Goal: Check status: Check status

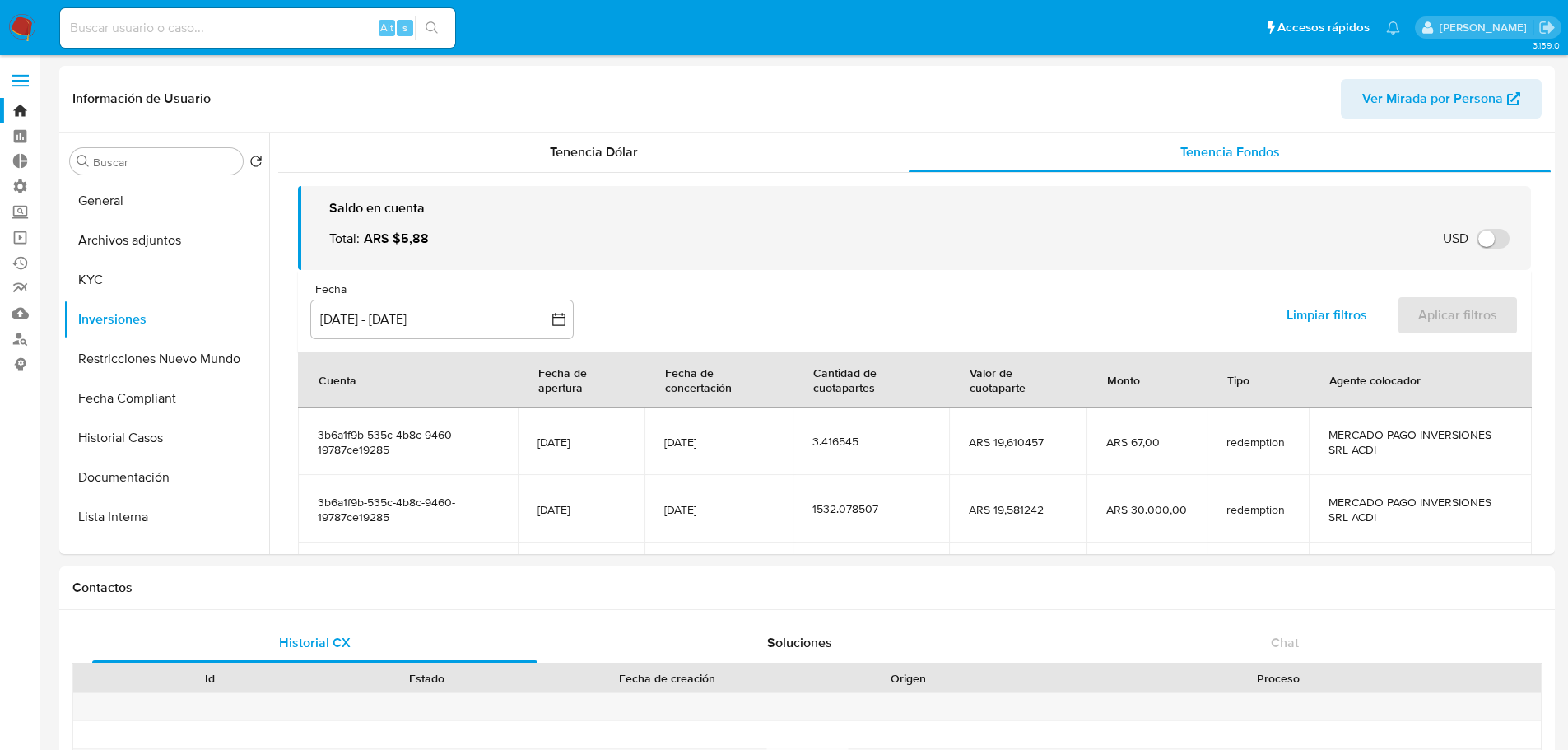
select select "10"
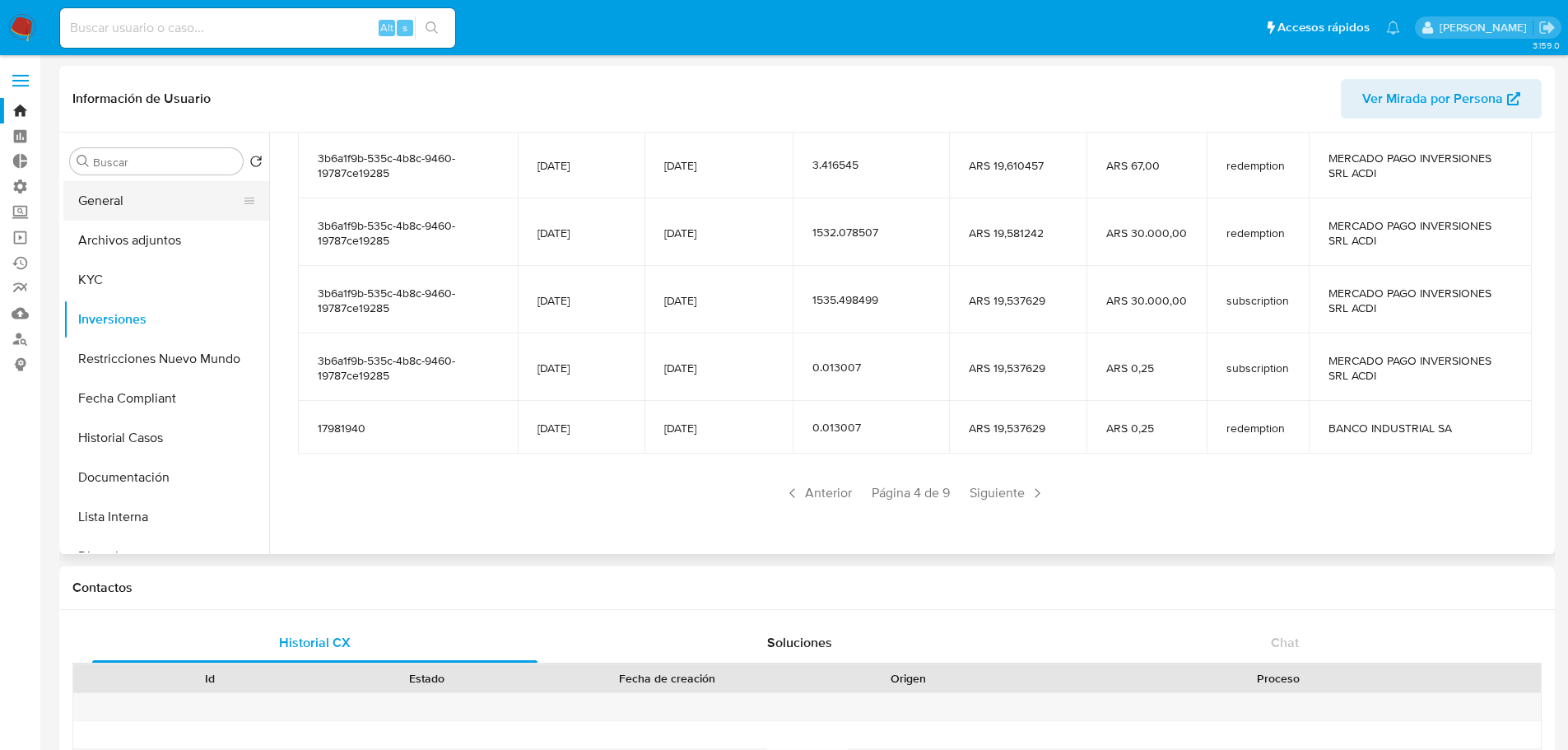
click at [93, 198] on button "General" at bounding box center [160, 200] width 193 height 39
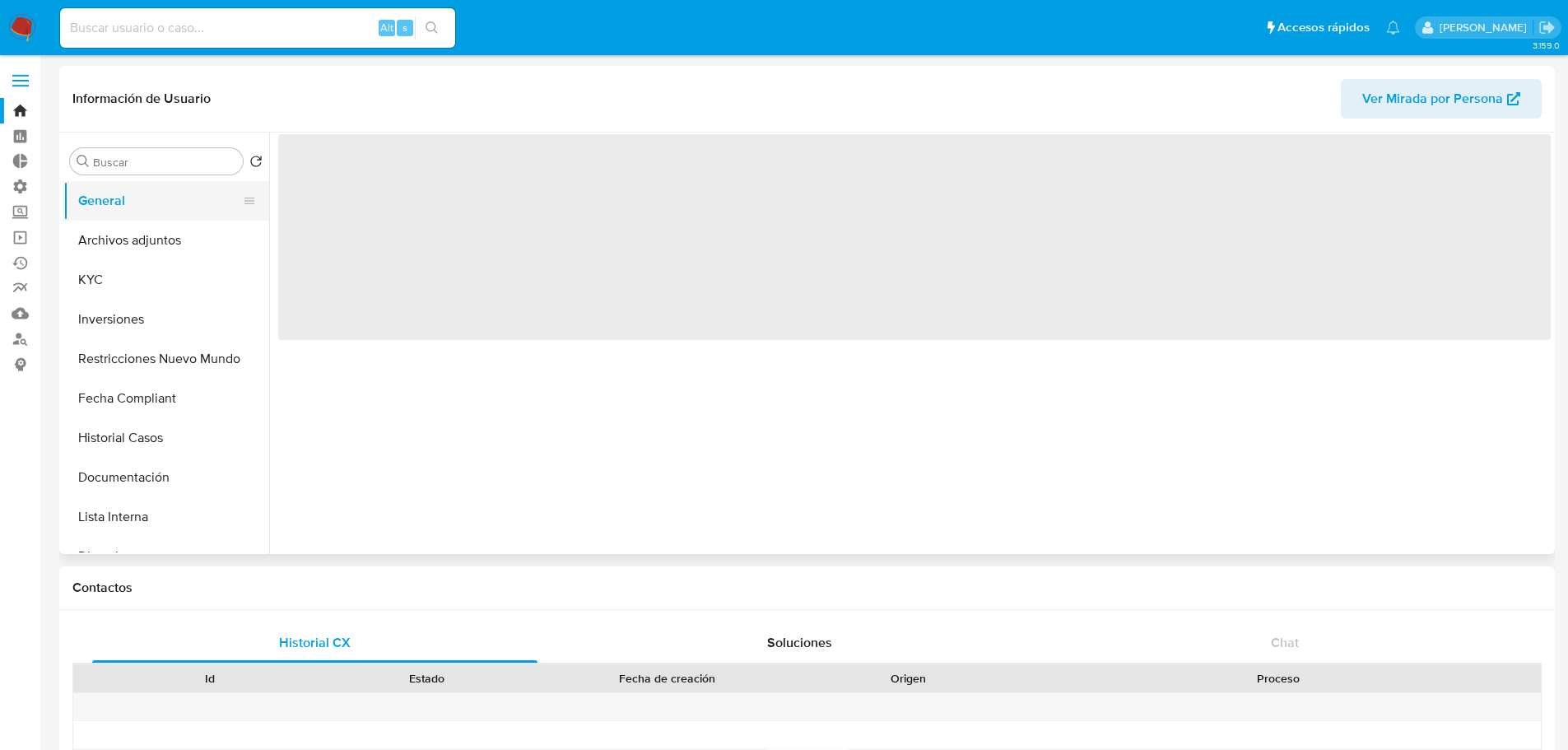
scroll to position [0, 0]
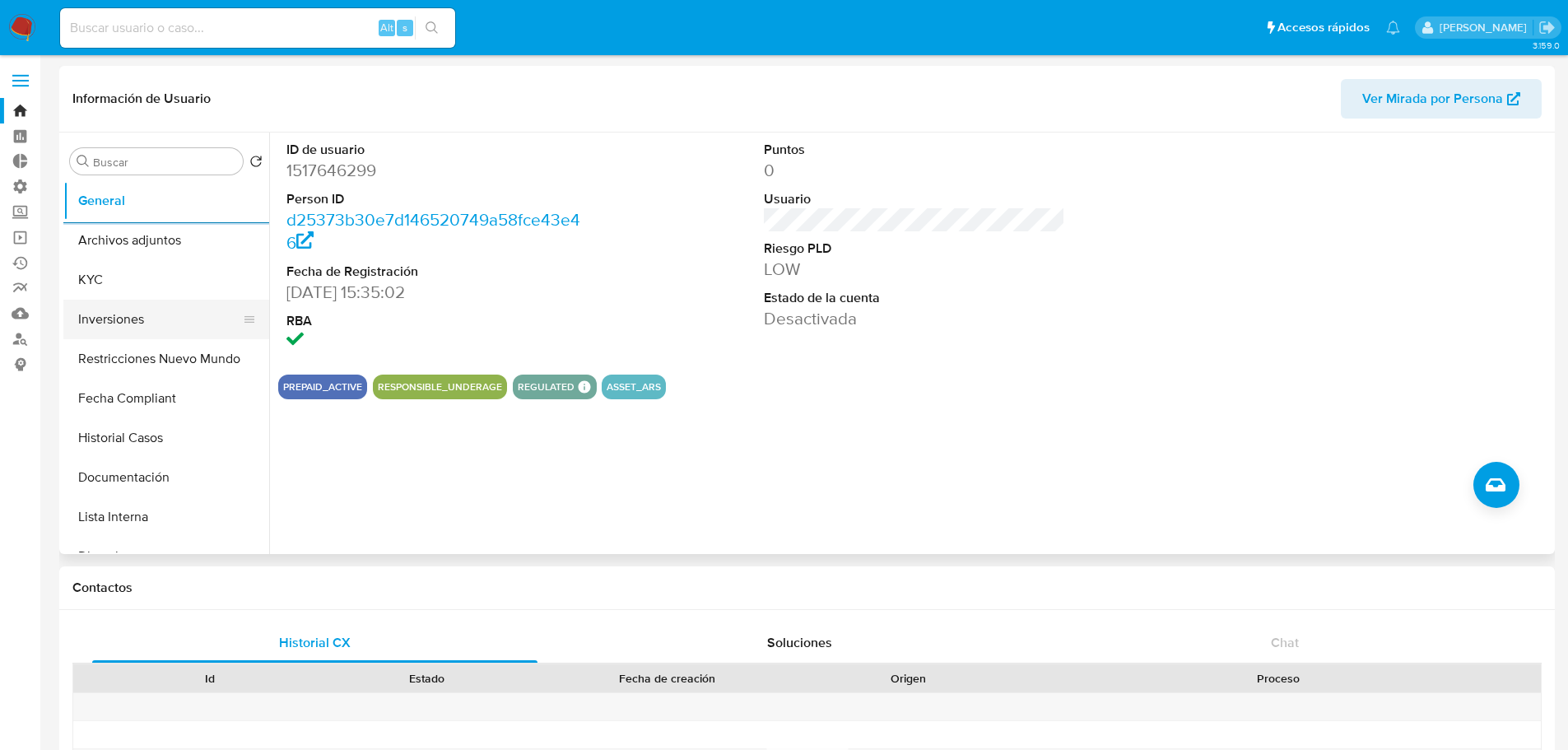
click at [119, 328] on button "Inversiones" at bounding box center [160, 319] width 193 height 39
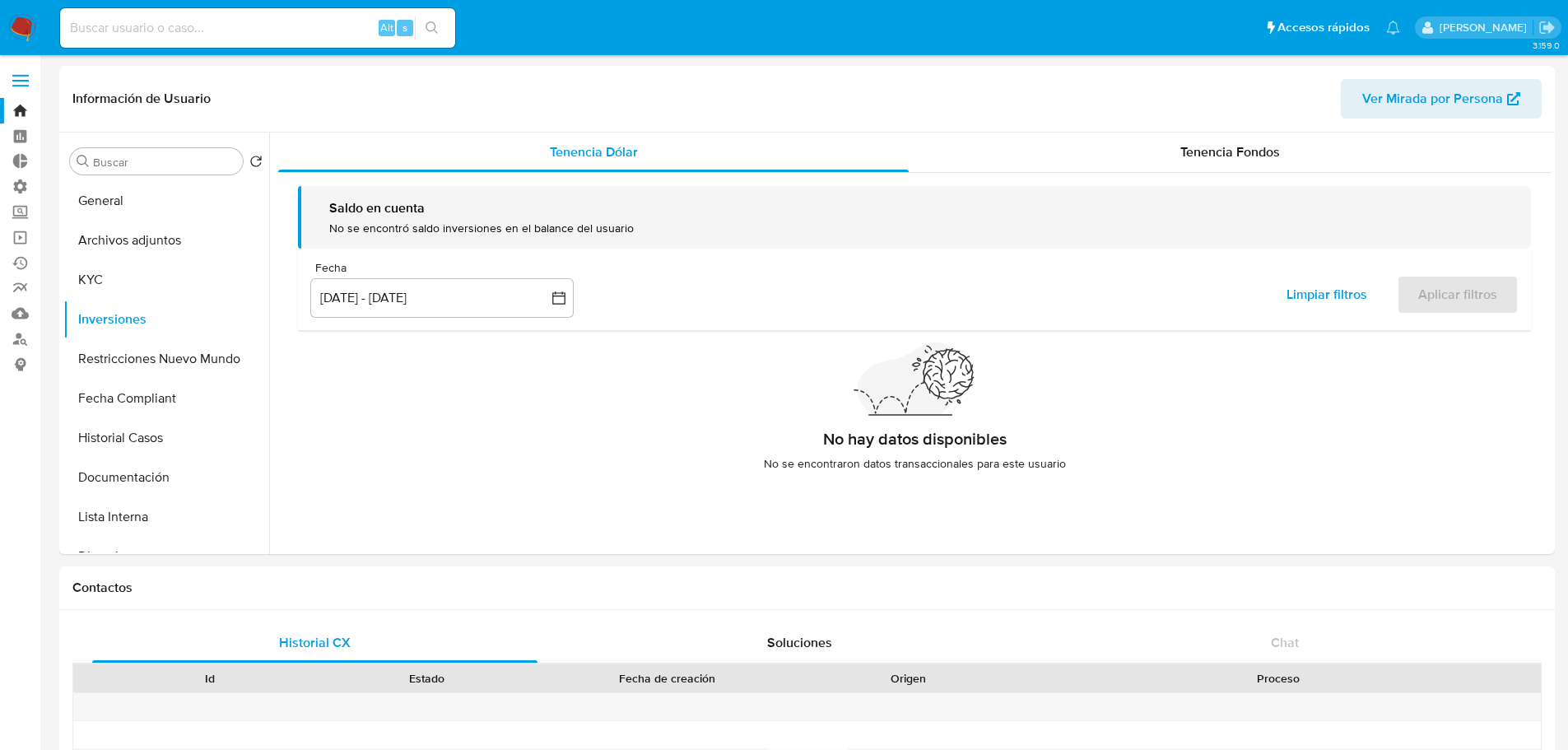
click at [145, 50] on div "Alt s" at bounding box center [257, 28] width 395 height 46
click at [160, 34] on input at bounding box center [257, 28] width 395 height 22
paste input "1003621161"
type input "1003621161"
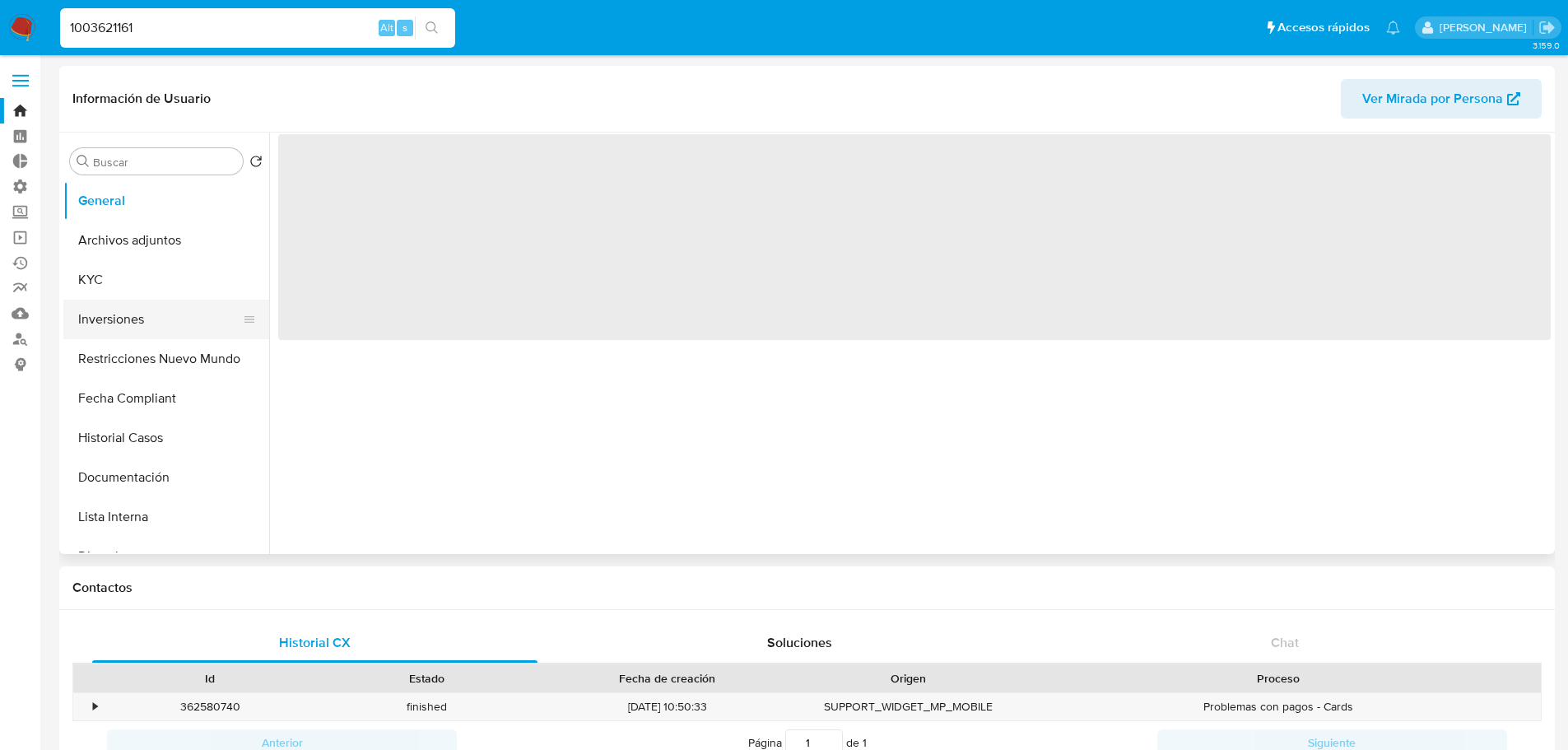
click at [117, 316] on button "Inversiones" at bounding box center [160, 319] width 193 height 39
select select "10"
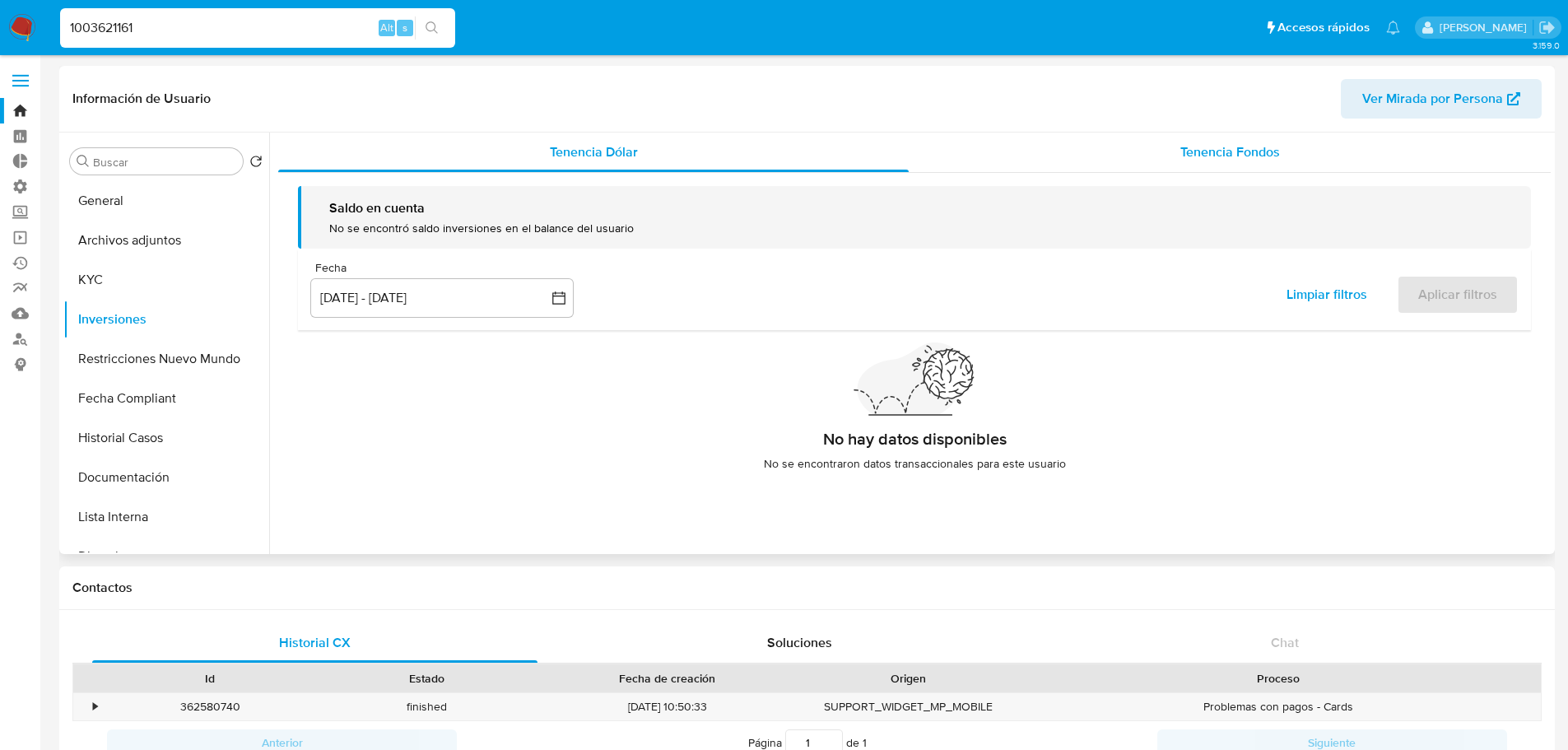
click at [1217, 155] on span "Tenencia Fondos" at bounding box center [1230, 151] width 99 height 19
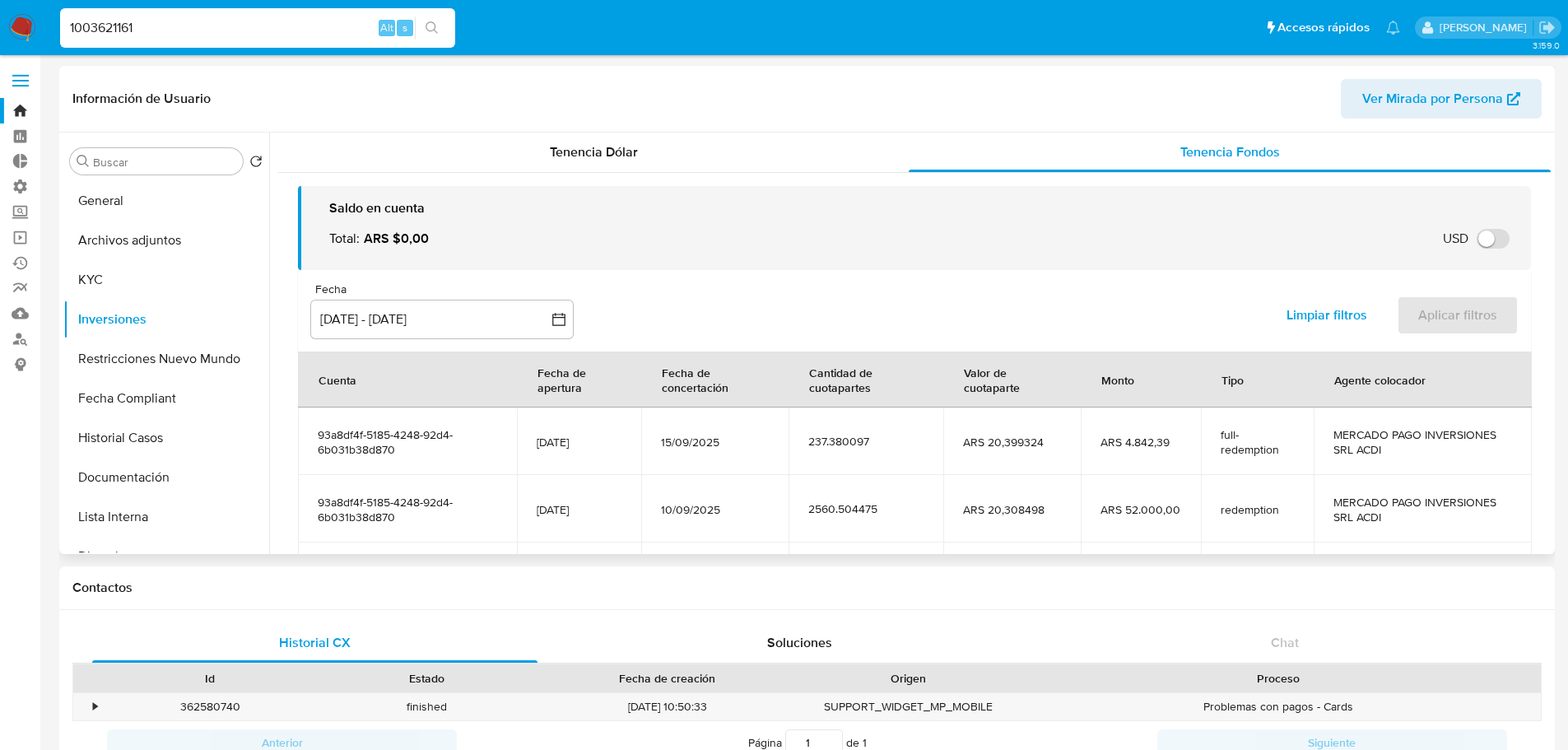
click at [378, 452] on span "93a8df4f-5185-4248-92d4-6b031b38d870" at bounding box center [407, 441] width 180 height 29
